Goal: Find specific page/section: Find specific page/section

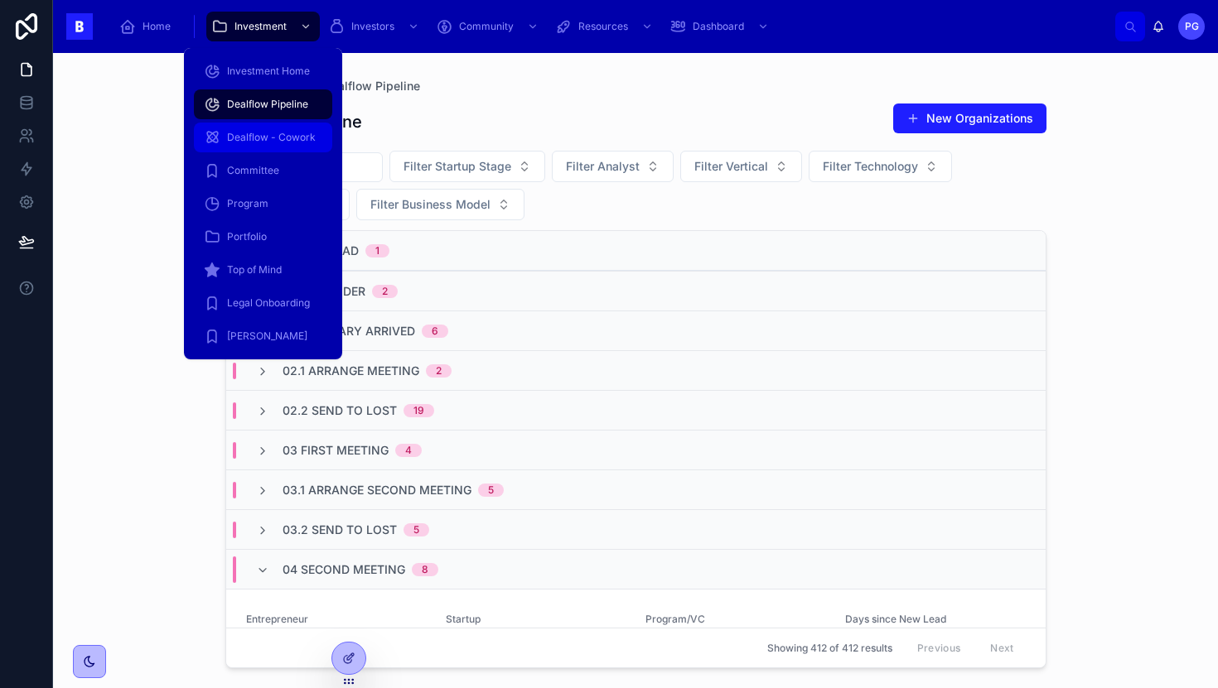
click at [288, 142] on span "Dealflow - Cowork" at bounding box center [271, 137] width 89 height 13
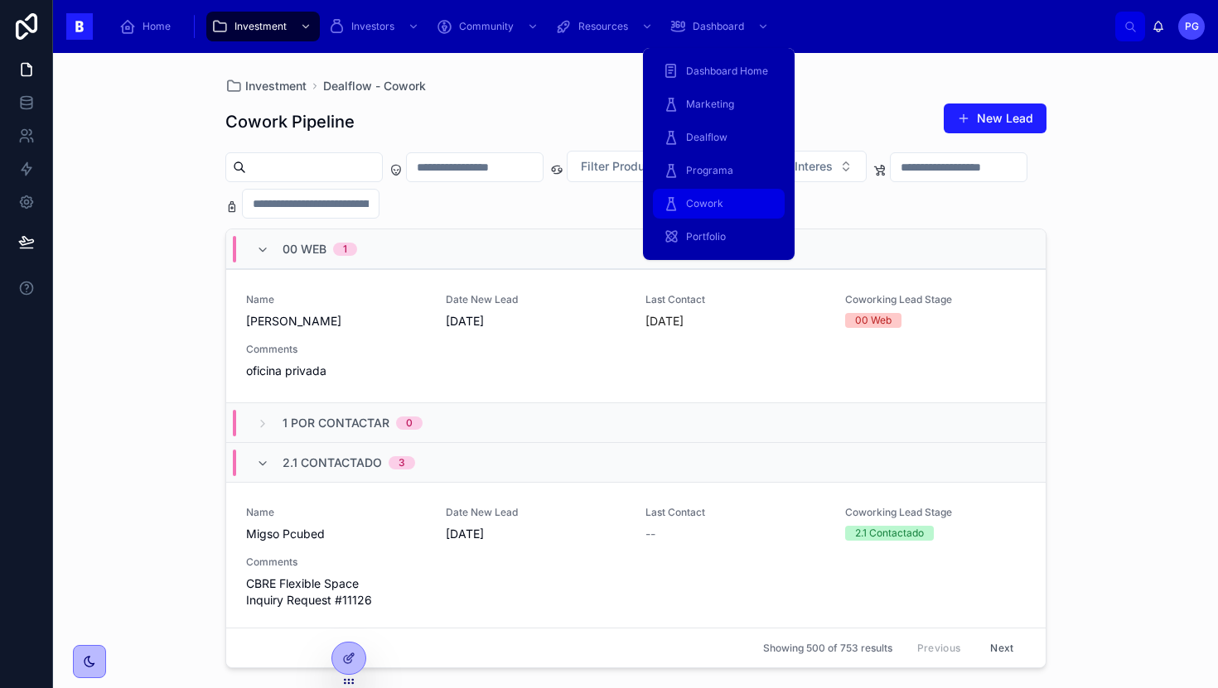
click at [703, 199] on span "Cowork" at bounding box center [704, 203] width 37 height 13
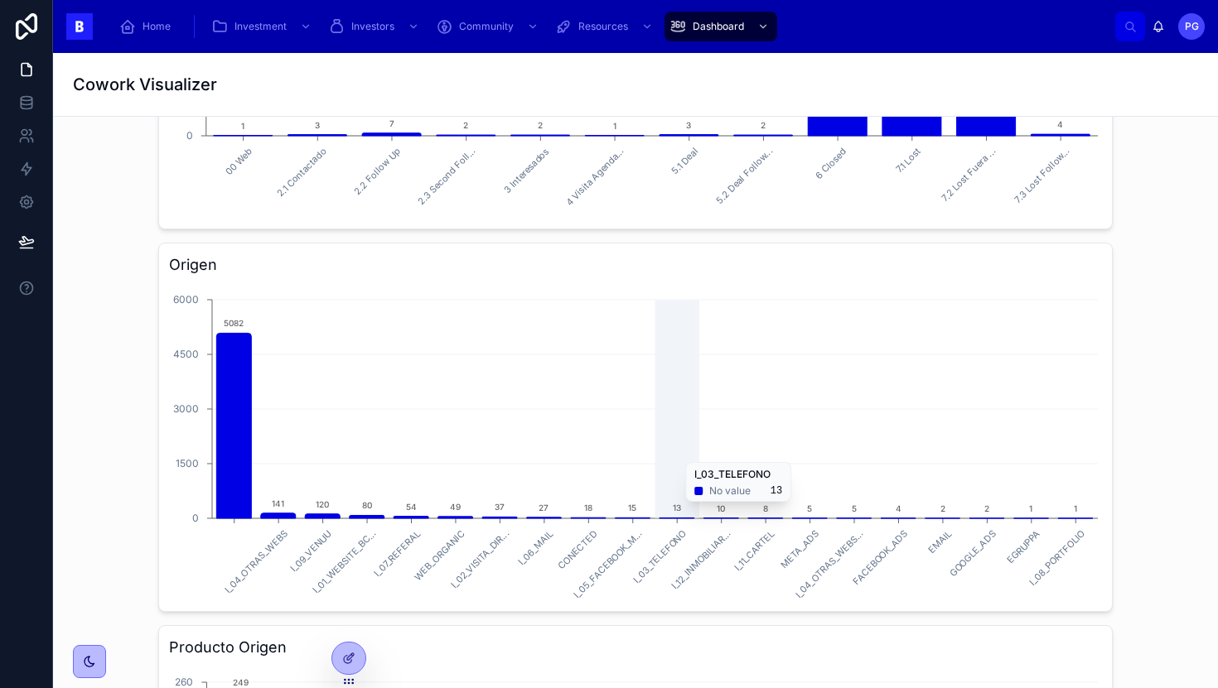
scroll to position [324, 0]
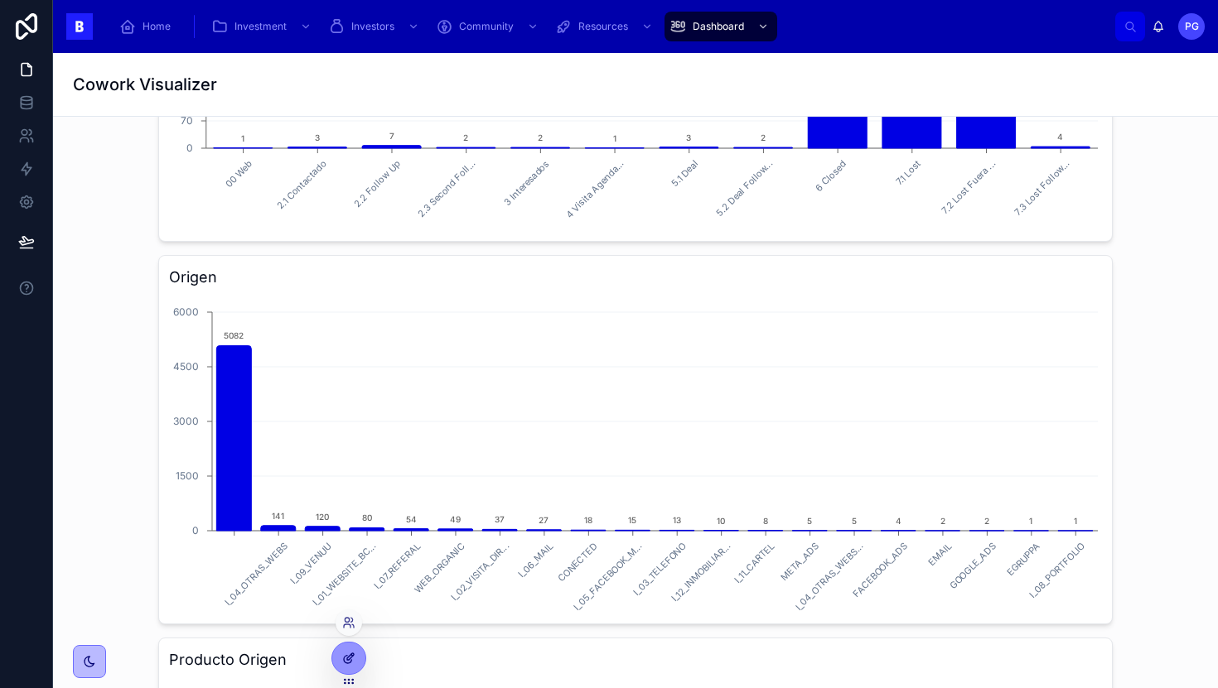
click at [350, 661] on icon at bounding box center [347, 659] width 7 height 7
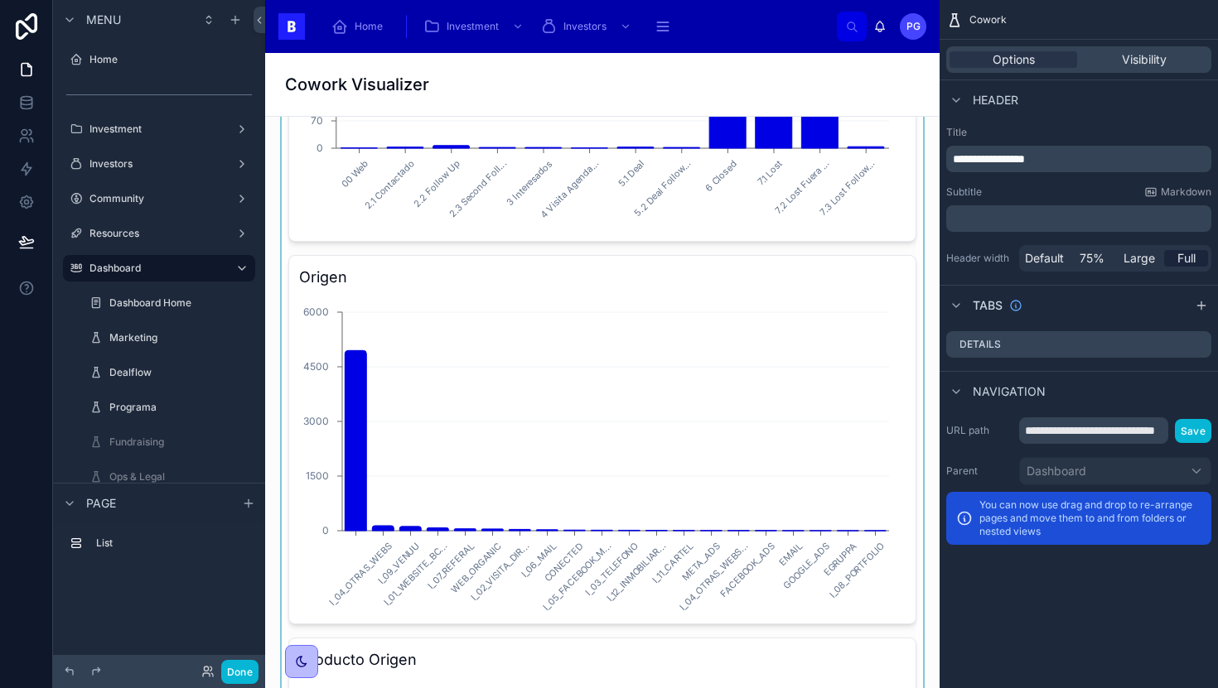
click at [636, 291] on div at bounding box center [602, 601] width 648 height 1590
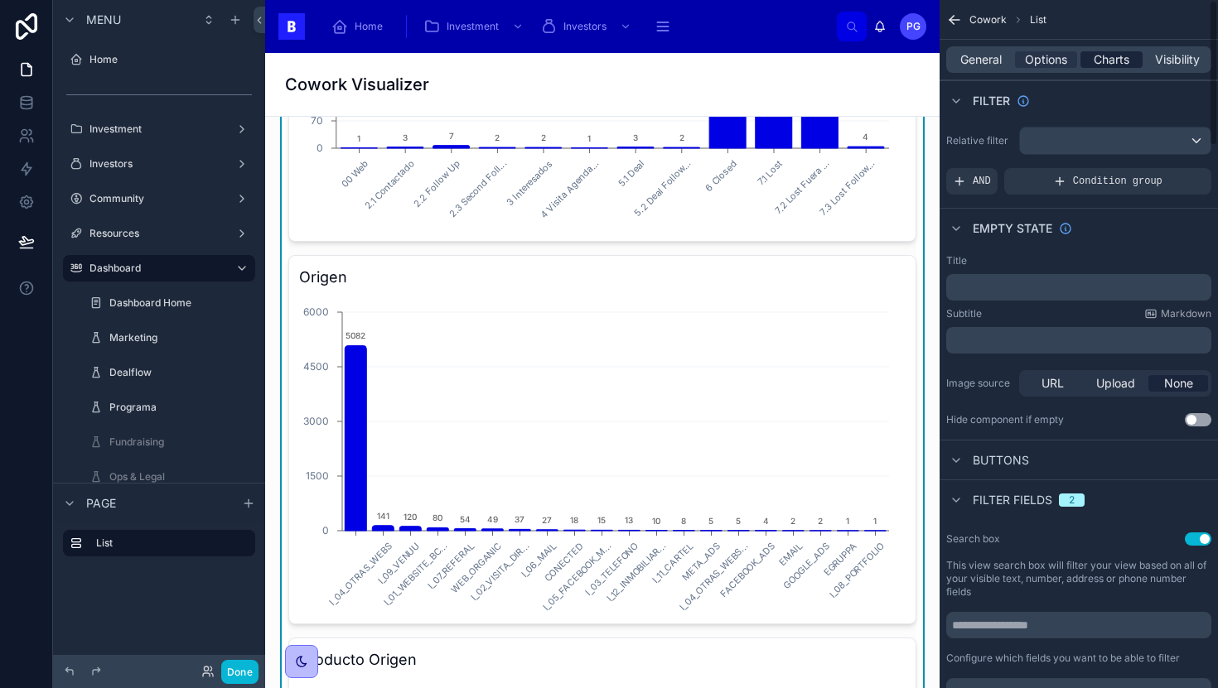
click at [1117, 59] on span "Charts" at bounding box center [1111, 59] width 36 height 17
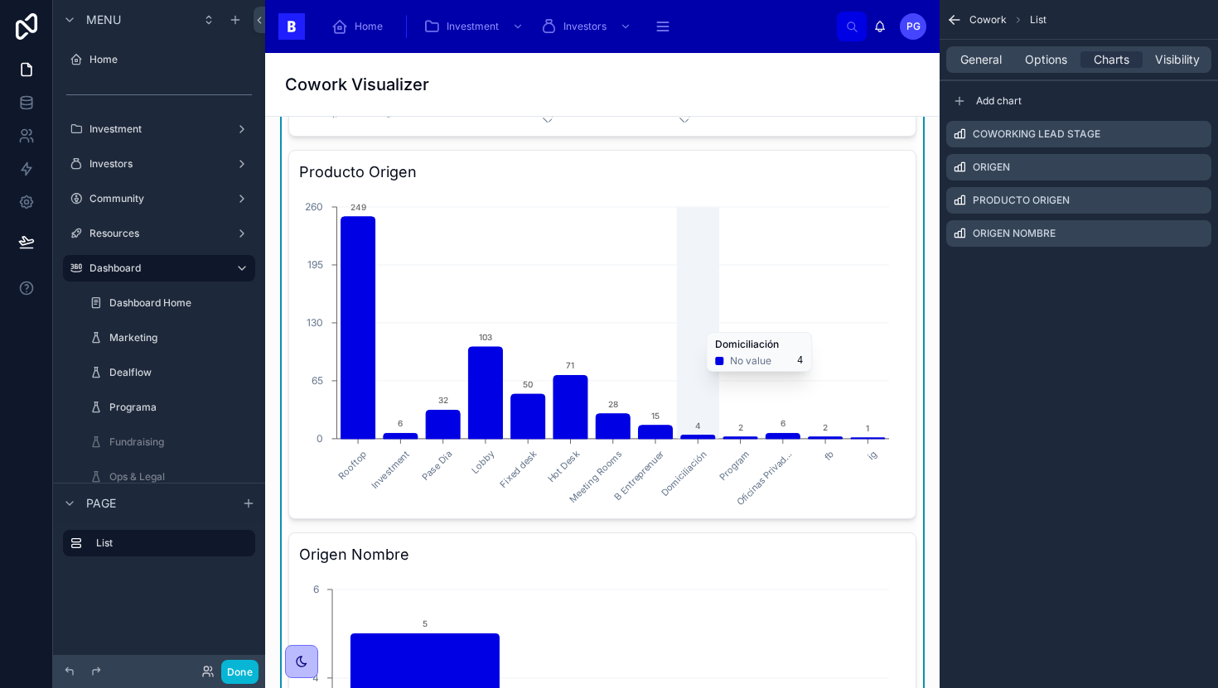
scroll to position [817, 0]
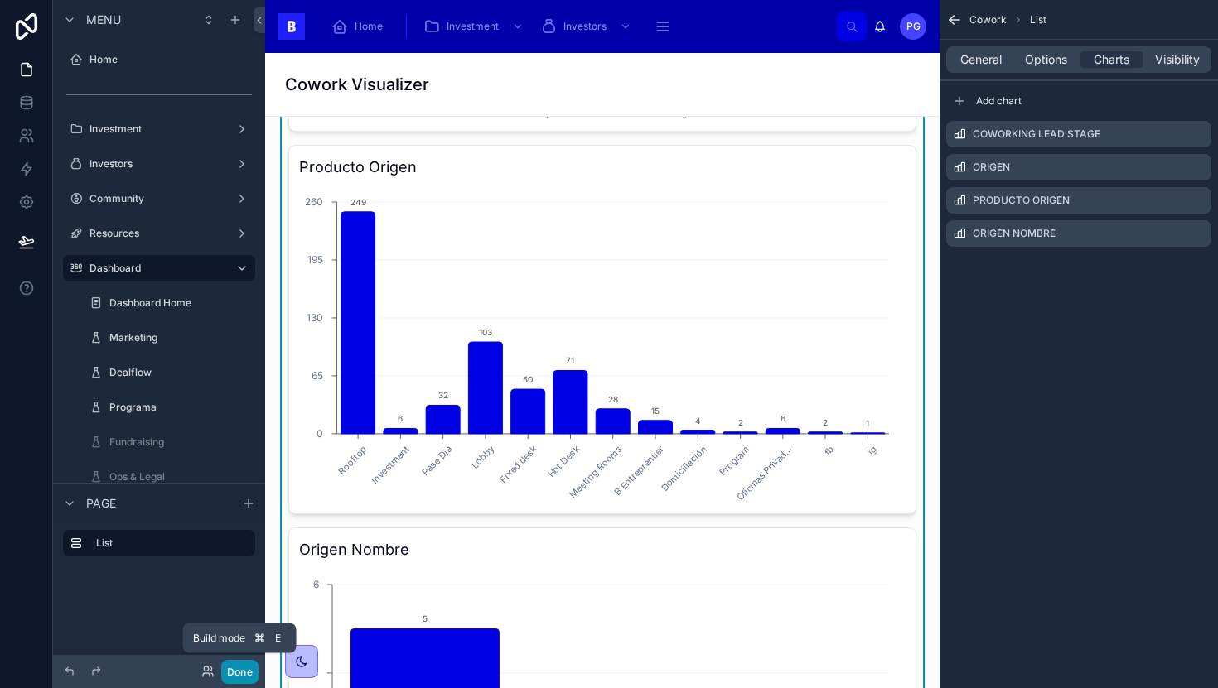
click at [239, 672] on button "Done" at bounding box center [239, 672] width 37 height 24
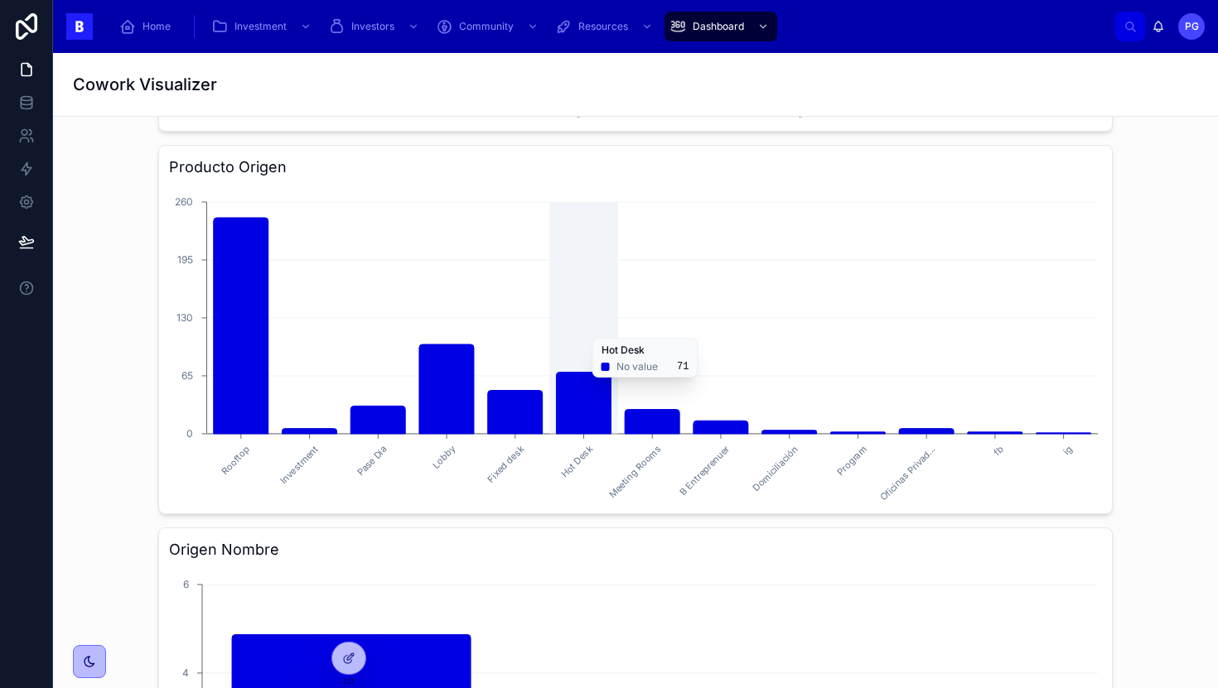
scroll to position [0, 0]
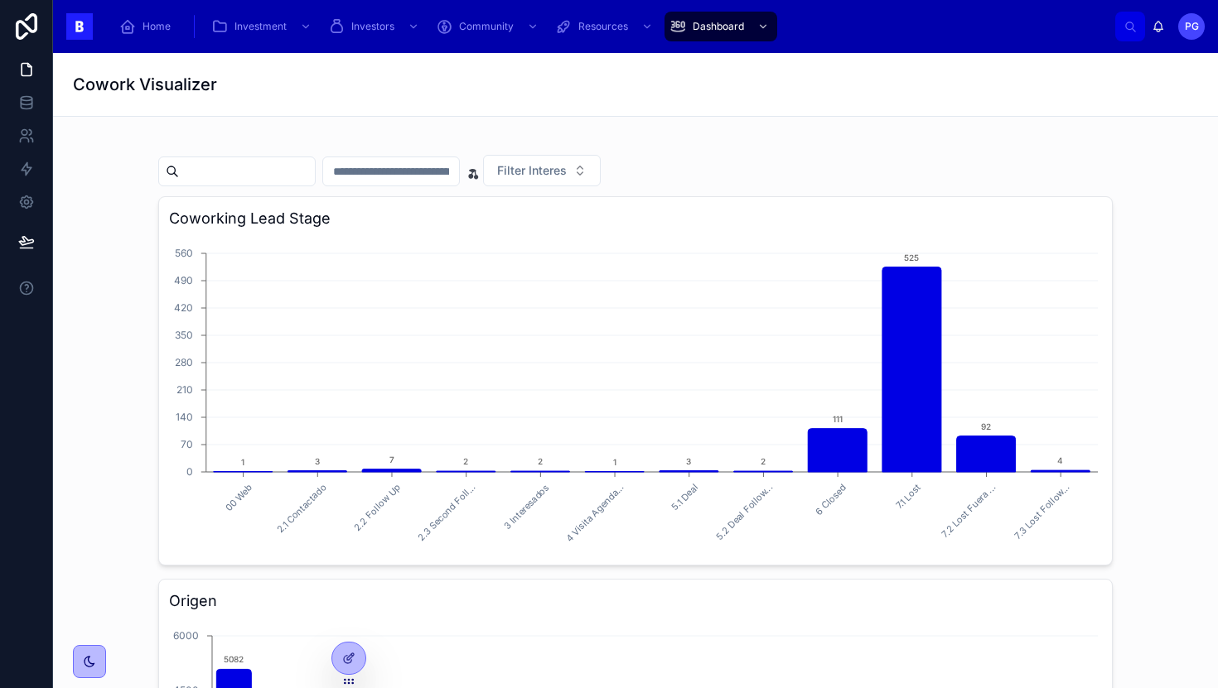
click at [459, 173] on input "text" at bounding box center [391, 171] width 136 height 23
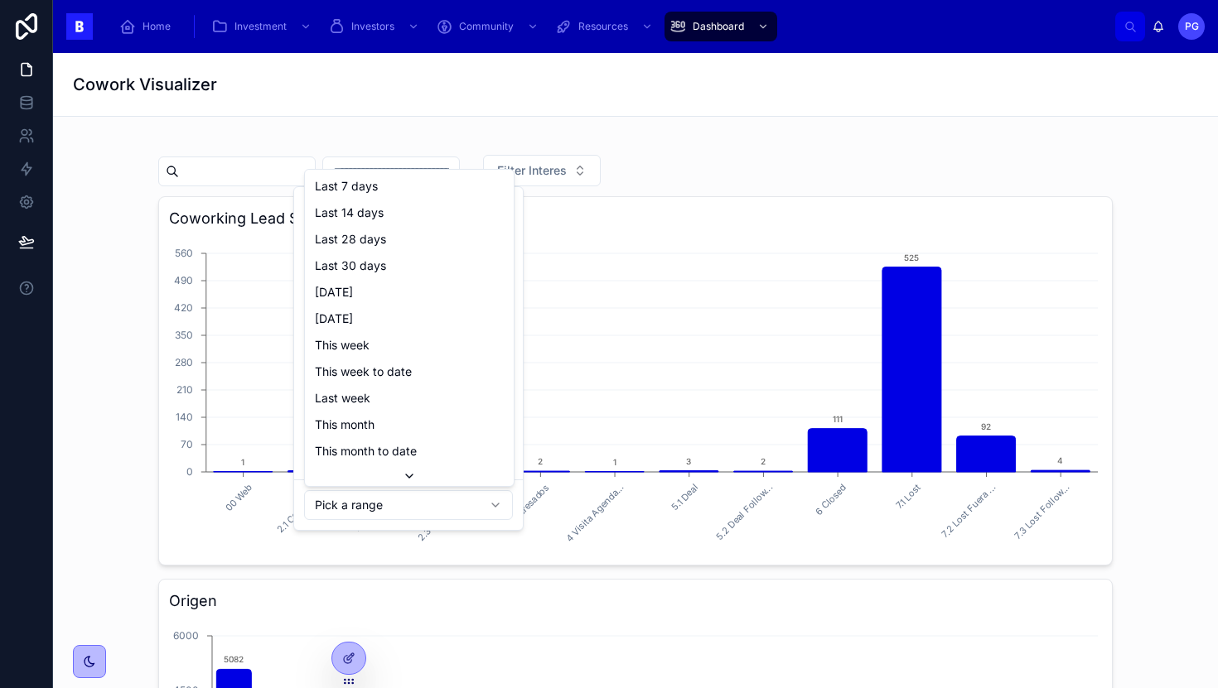
click at [432, 510] on html "Home Investment Investors Community Resources Dashboard PG [PERSON_NAME] Cowork…" at bounding box center [609, 344] width 1218 height 688
type input "**********"
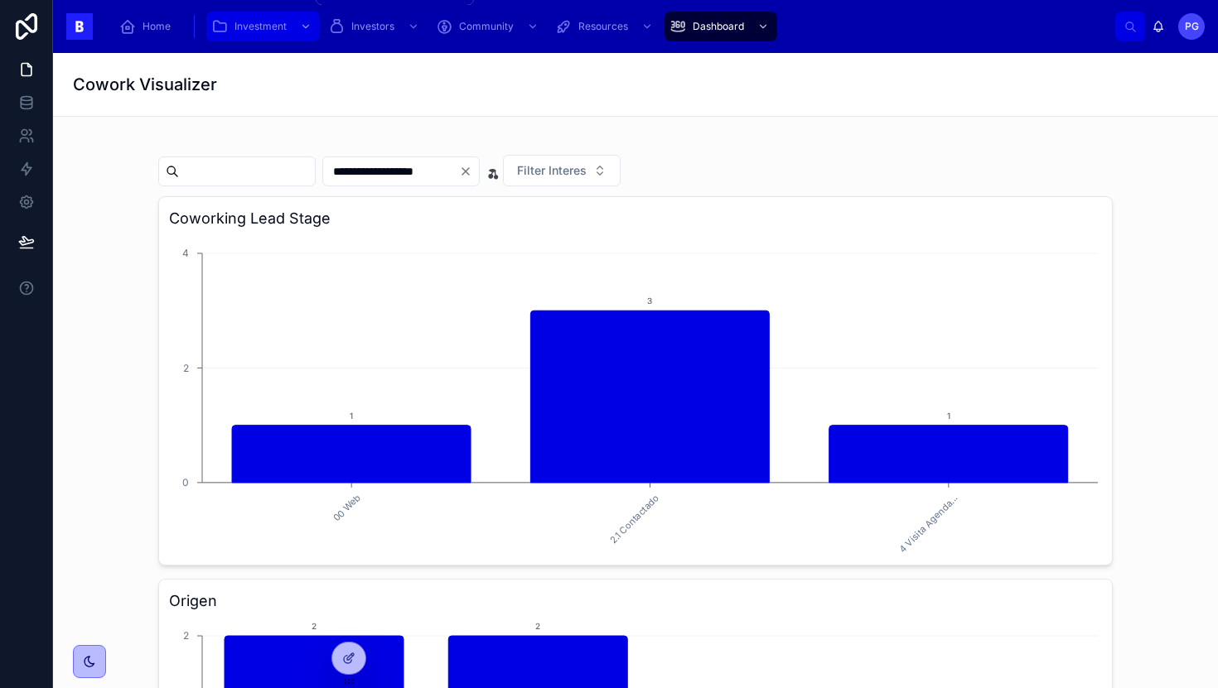
click at [258, 23] on span "Investment" at bounding box center [260, 26] width 52 height 13
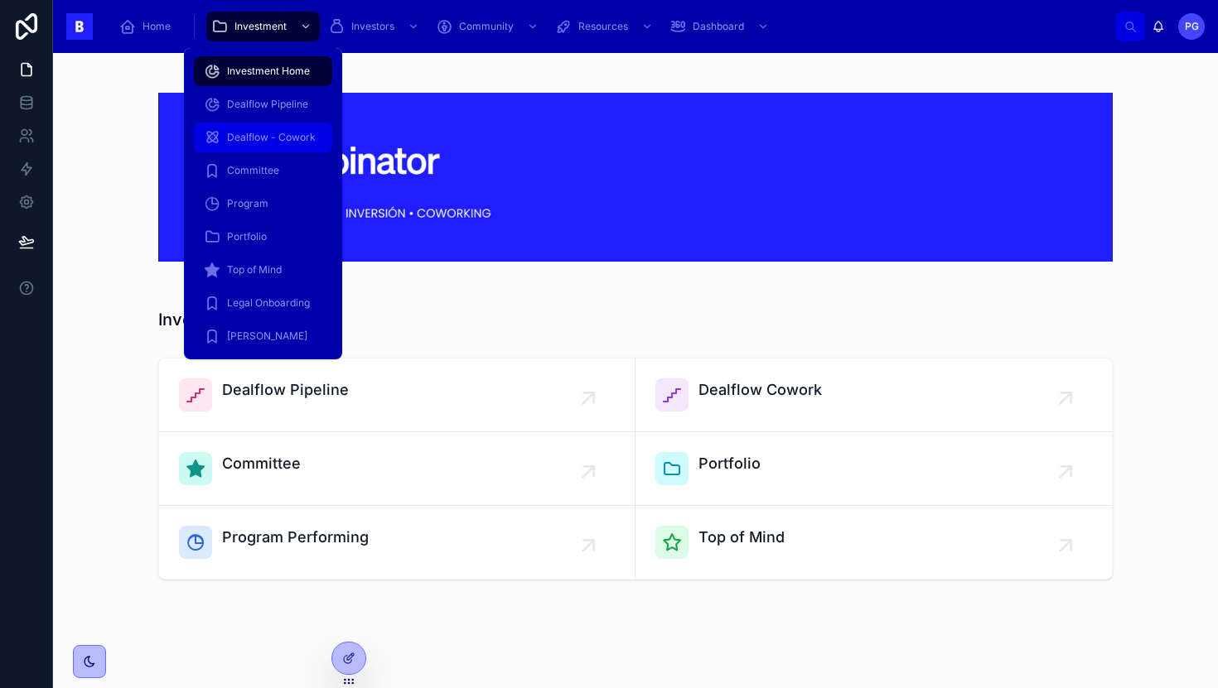
click at [260, 131] on span "Dealflow - Cowork" at bounding box center [271, 137] width 89 height 13
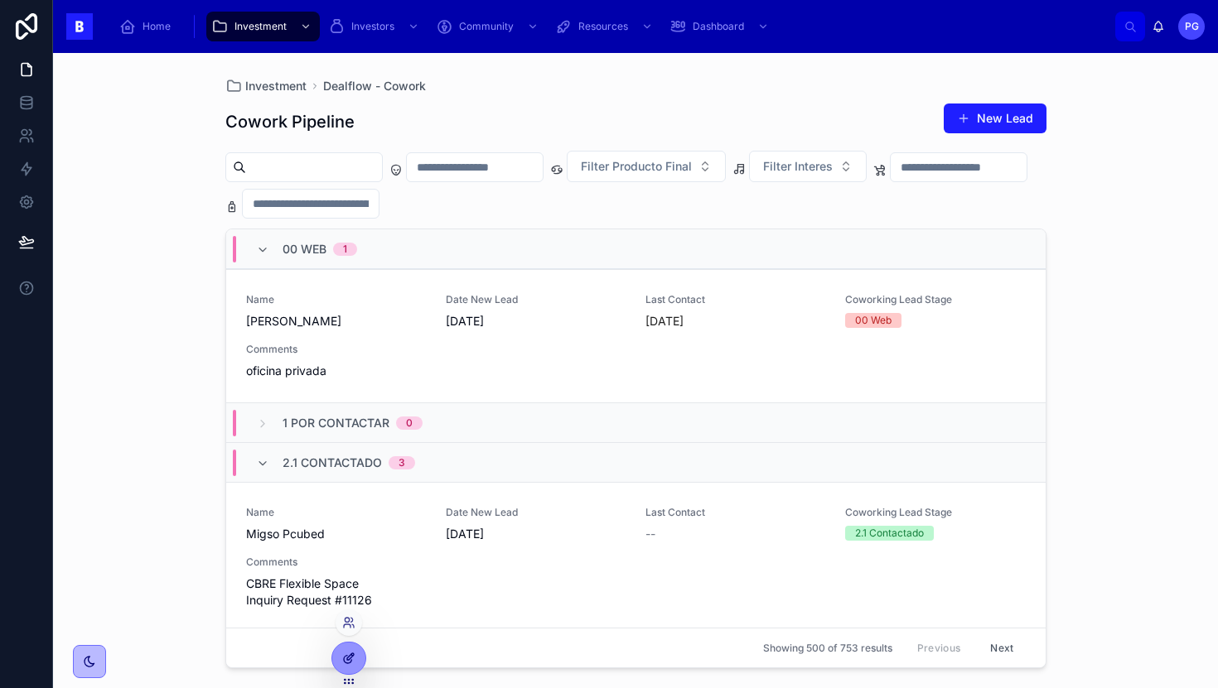
click at [339, 654] on div at bounding box center [348, 658] width 33 height 31
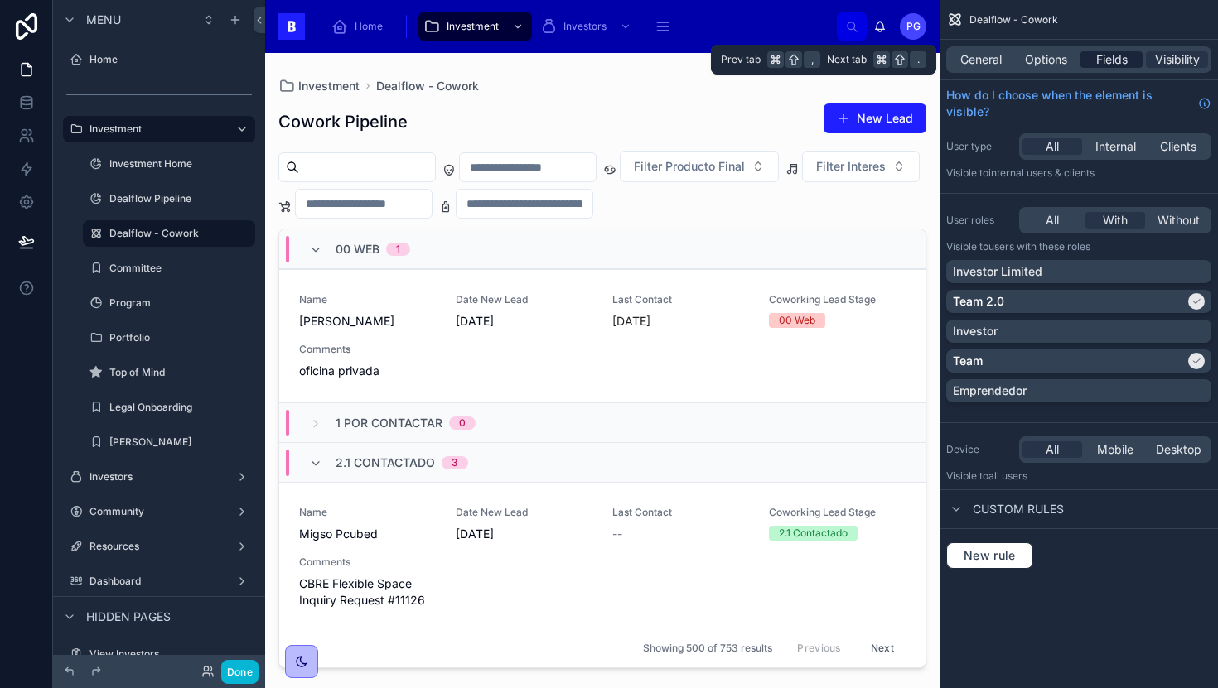
click at [1126, 63] on span "Fields" at bounding box center [1111, 59] width 31 height 17
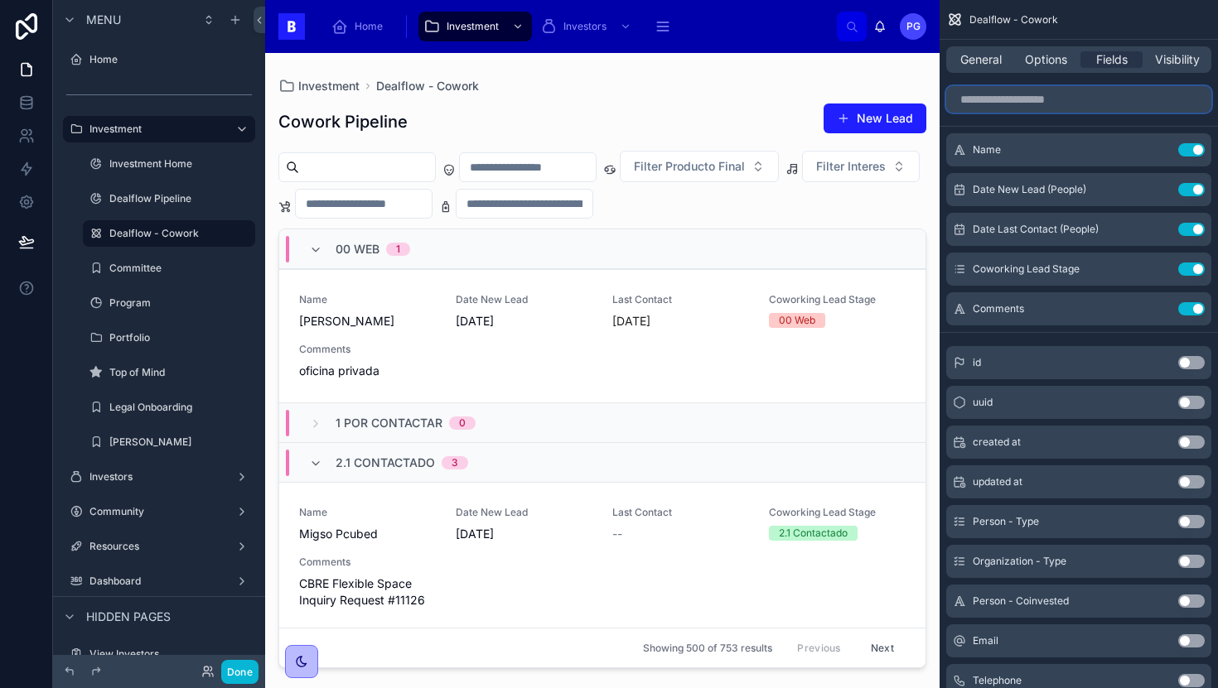
click at [1042, 100] on input "scrollable content" at bounding box center [1078, 99] width 265 height 27
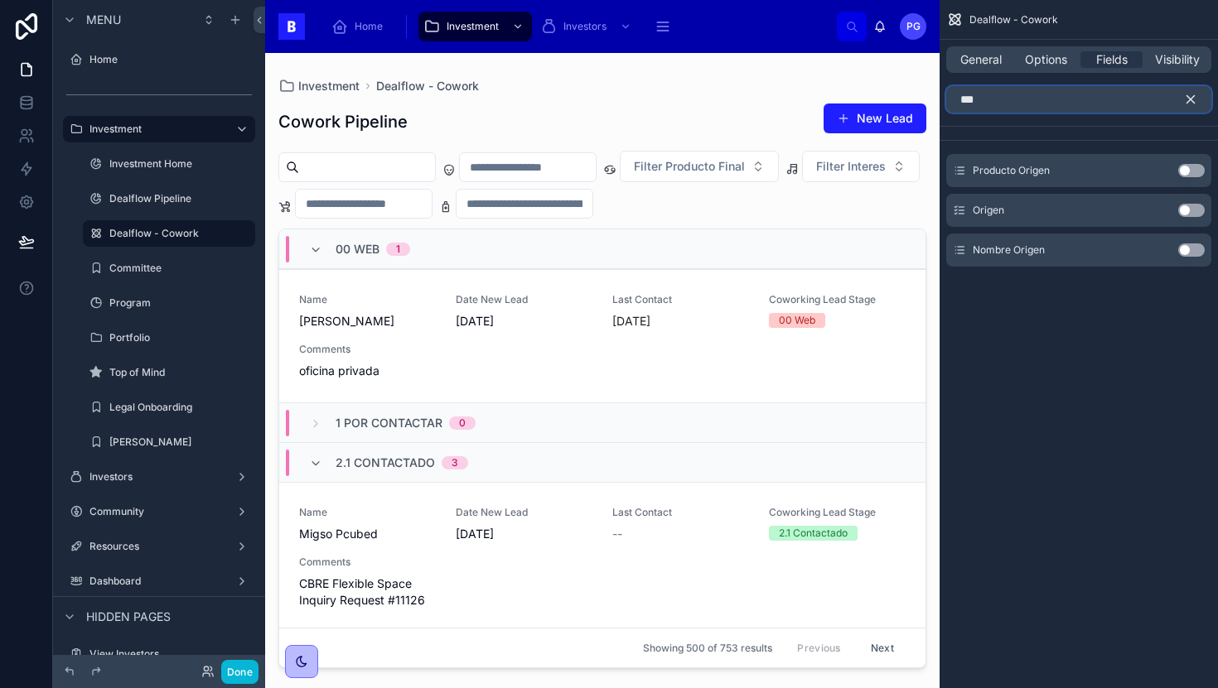
type input "***"
click at [1194, 213] on button "Use setting" at bounding box center [1191, 210] width 27 height 13
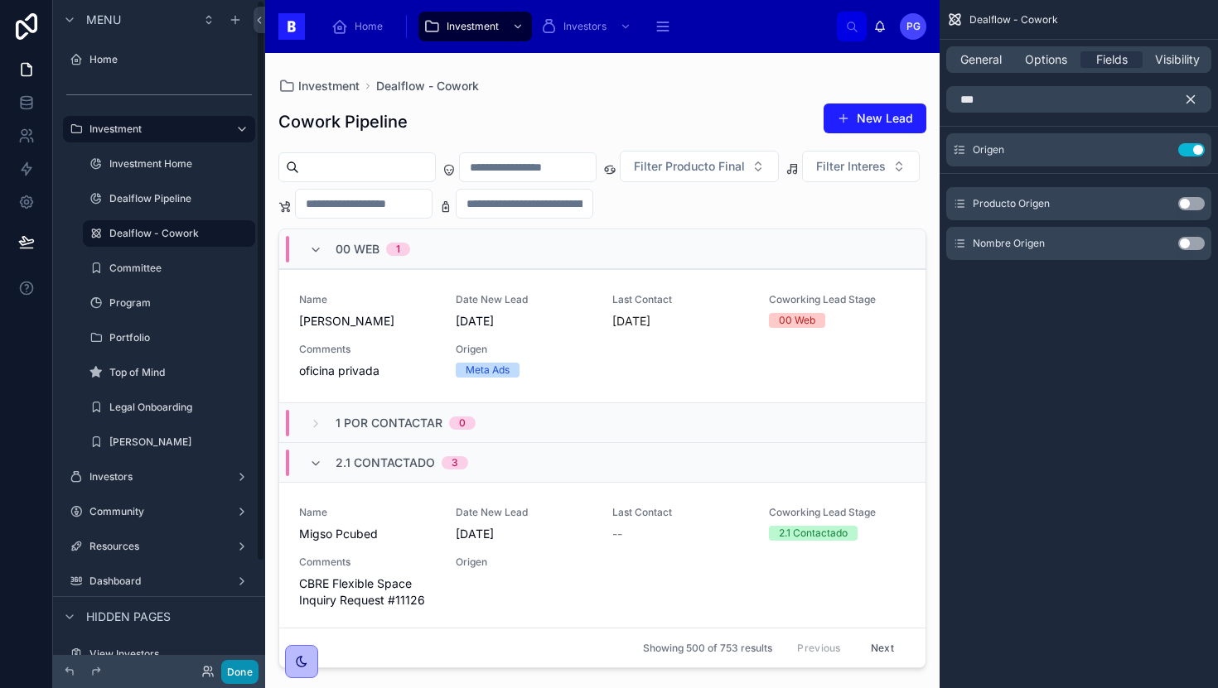
click at [246, 666] on button "Done" at bounding box center [239, 672] width 37 height 24
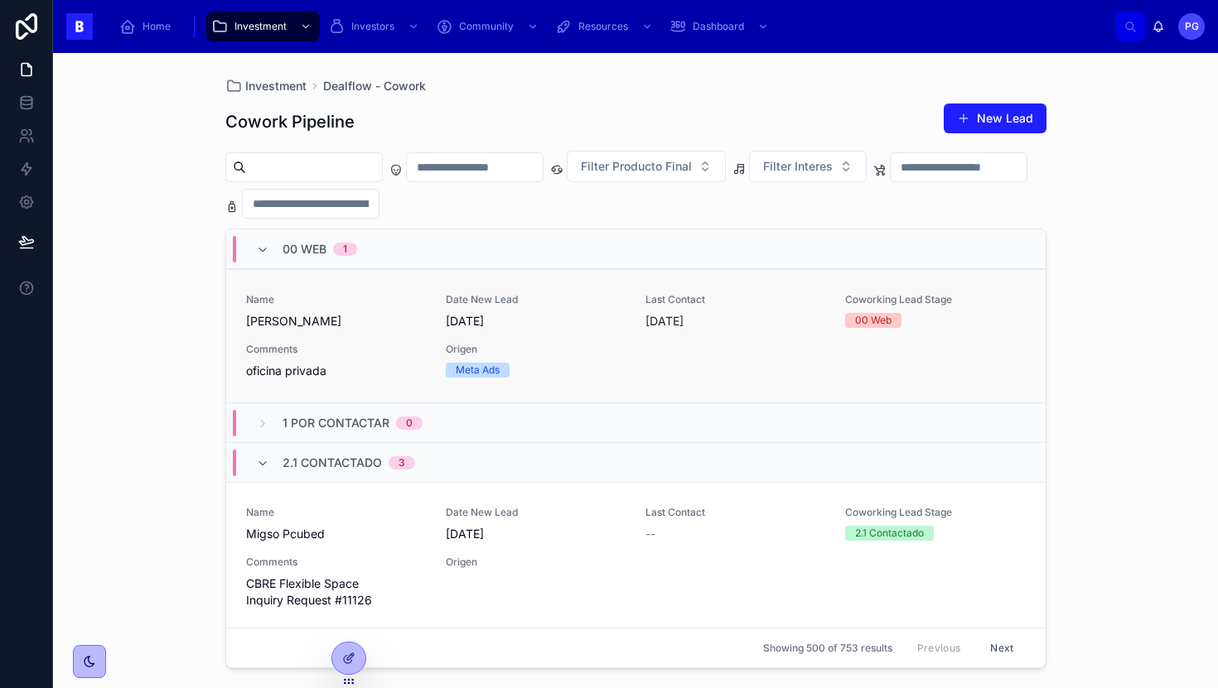
click at [575, 361] on div "Origen Meta Ads" at bounding box center [536, 360] width 180 height 35
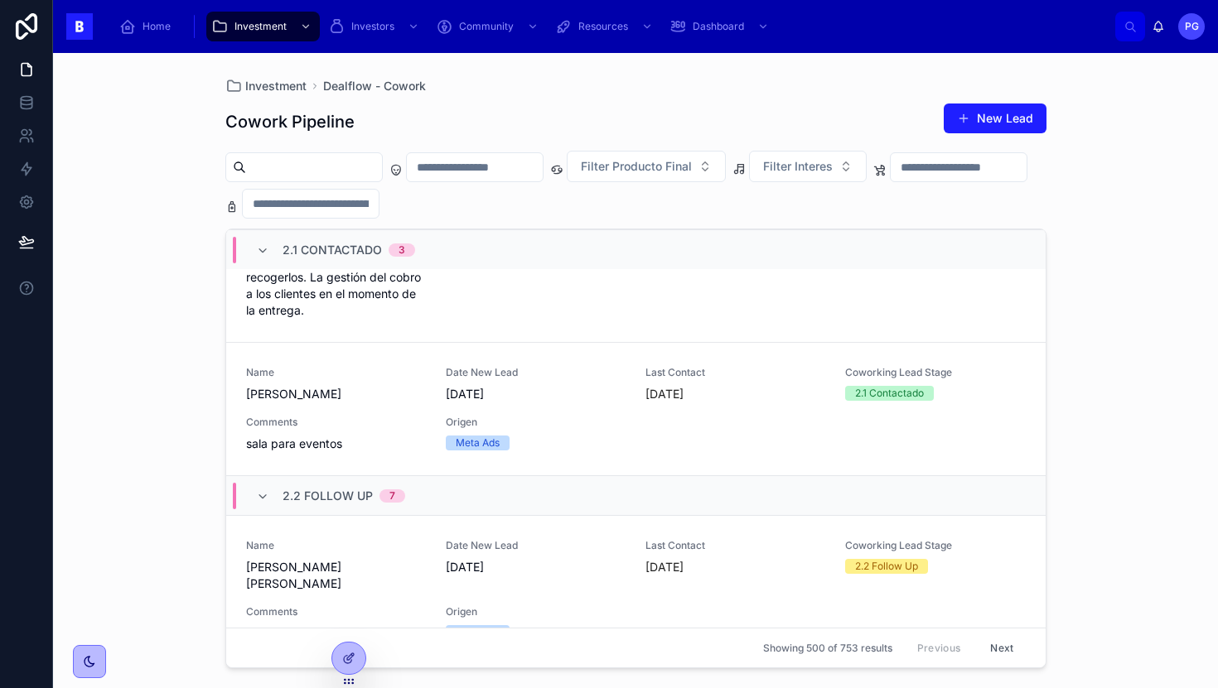
scroll to position [593, 0]
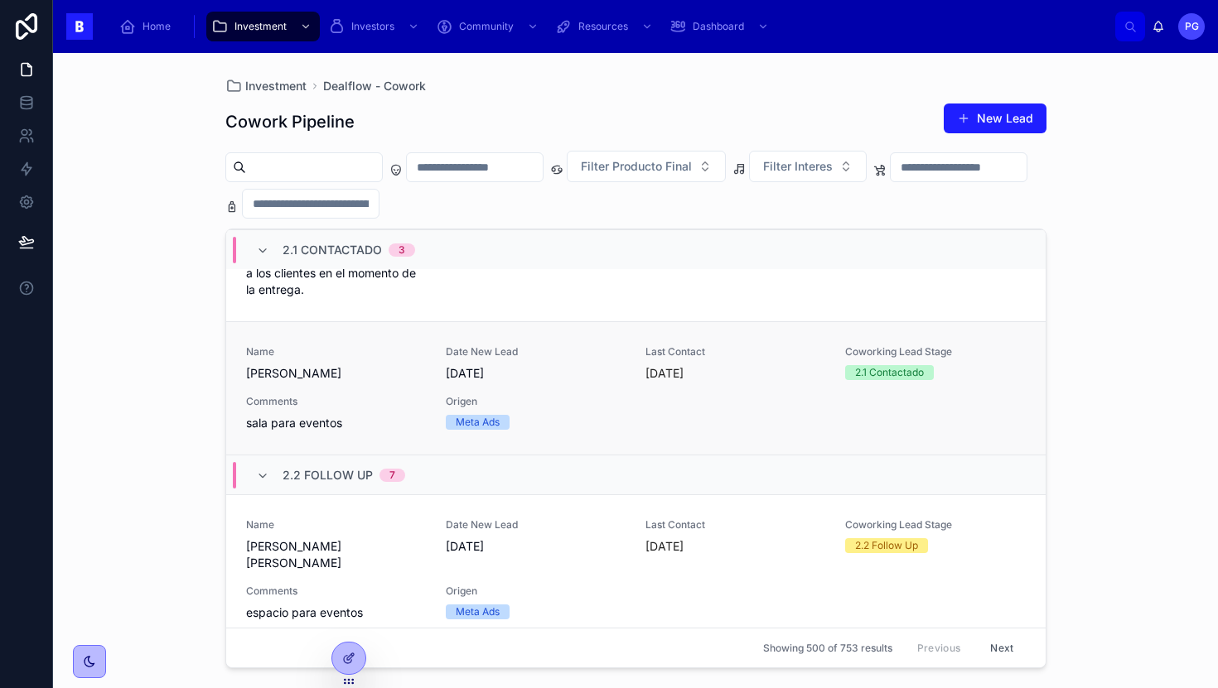
click at [547, 390] on div "Name [PERSON_NAME] Date New Lead [DATE] Last Contact [DATE] Coworking Lead Stag…" at bounding box center [635, 388] width 779 height 86
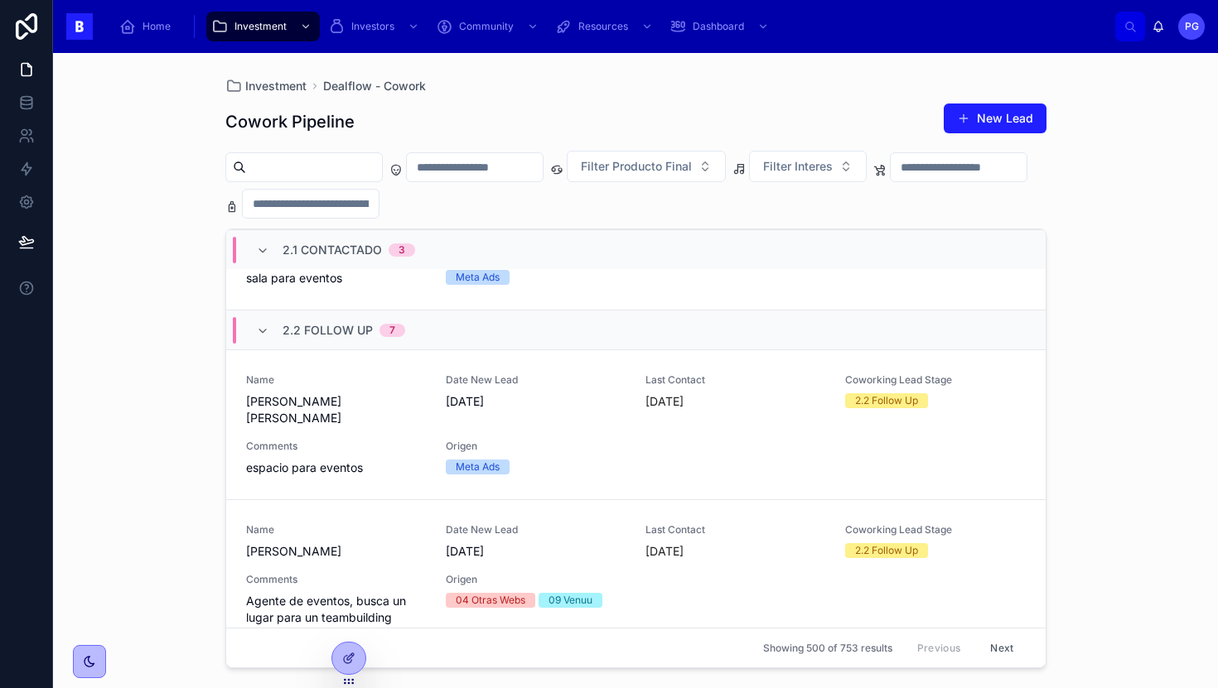
scroll to position [748, 0]
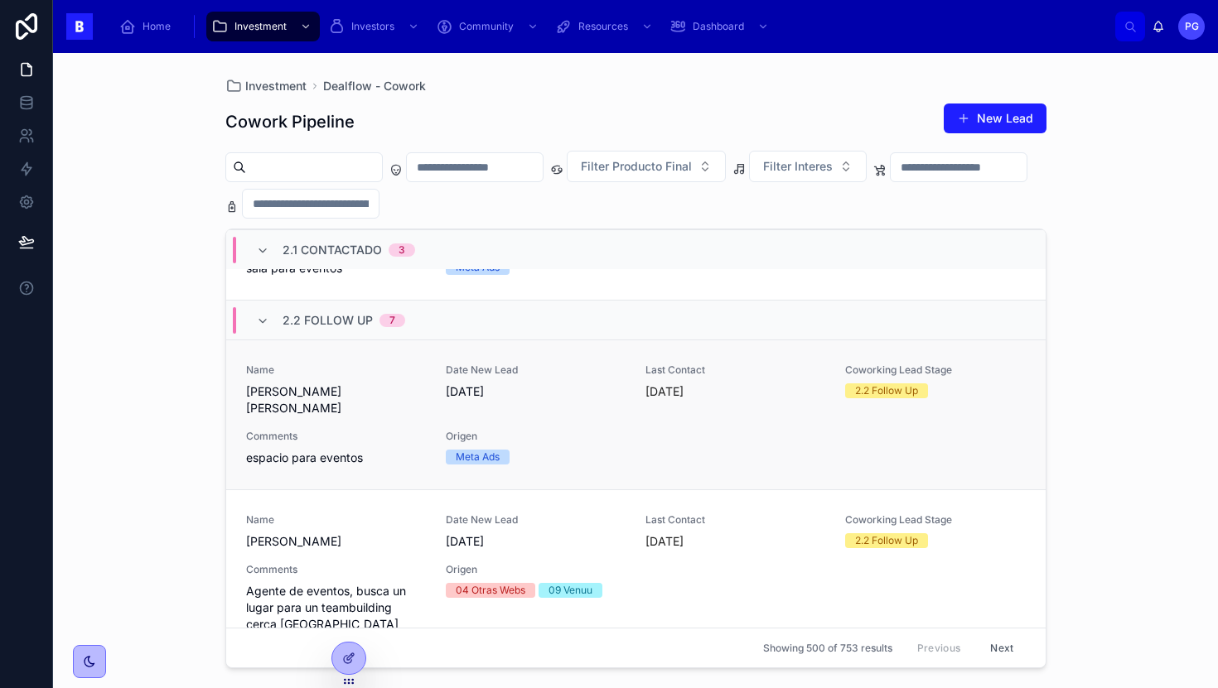
click at [569, 407] on div "Name [PERSON_NAME] [PERSON_NAME] Date New Lead [DATE] Last Contact [DATE] Cowor…" at bounding box center [635, 415] width 779 height 103
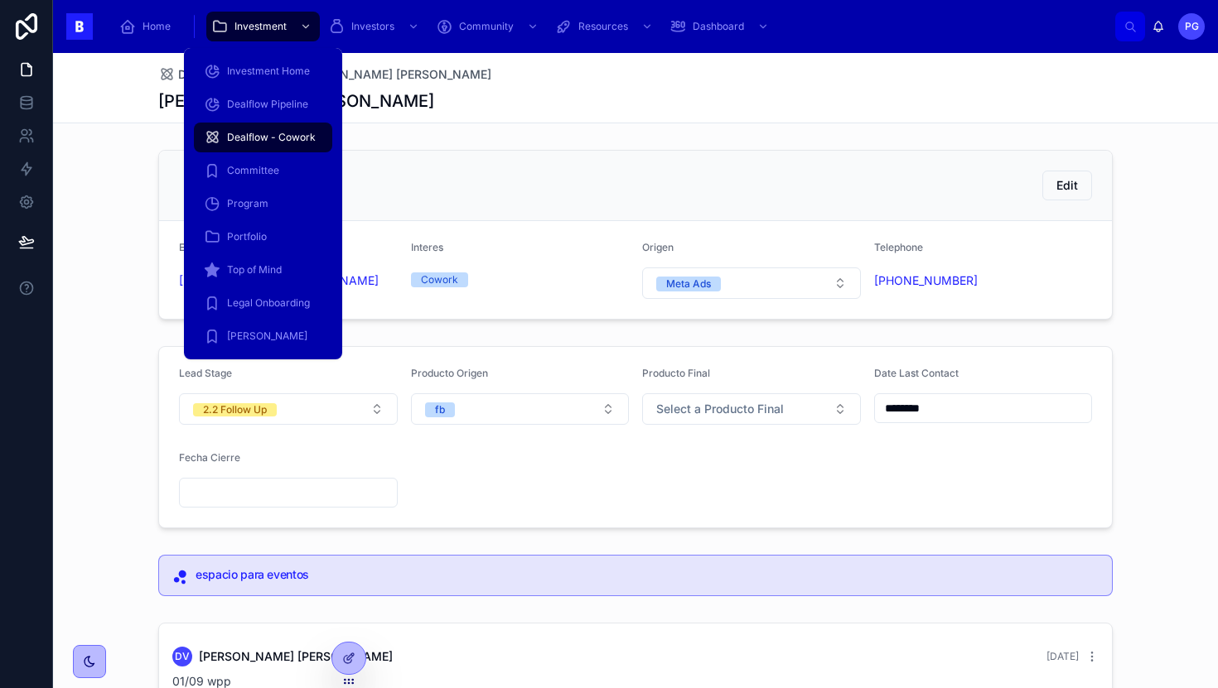
click at [261, 132] on span "Dealflow - Cowork" at bounding box center [271, 137] width 89 height 13
